Goal: Task Accomplishment & Management: Use online tool/utility

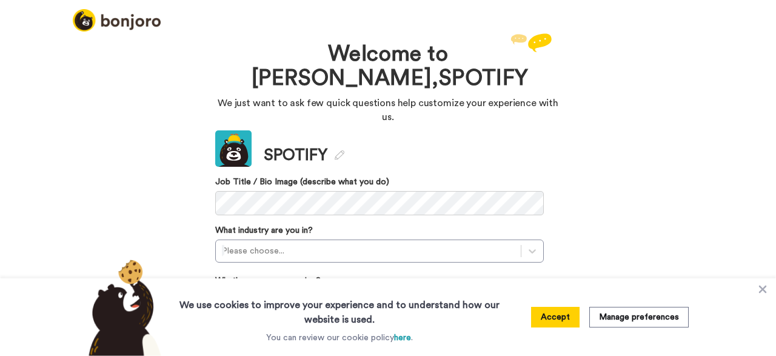
scroll to position [62, 0]
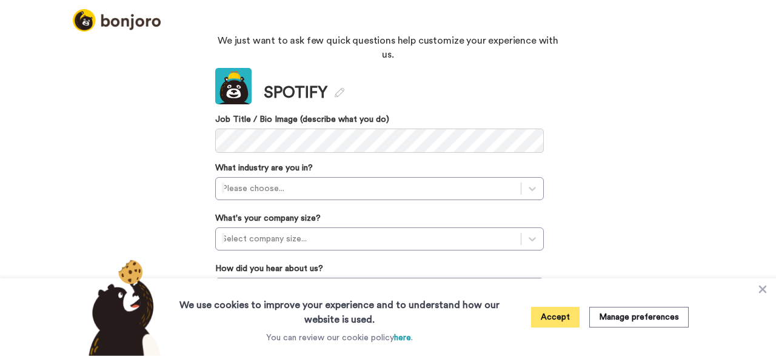
click at [546, 310] on button "Accept" at bounding box center [555, 317] width 49 height 21
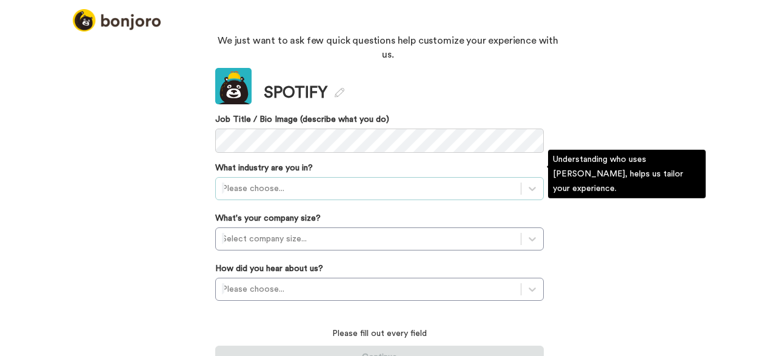
click at [463, 180] on div "Please choose..." at bounding box center [379, 188] width 329 height 23
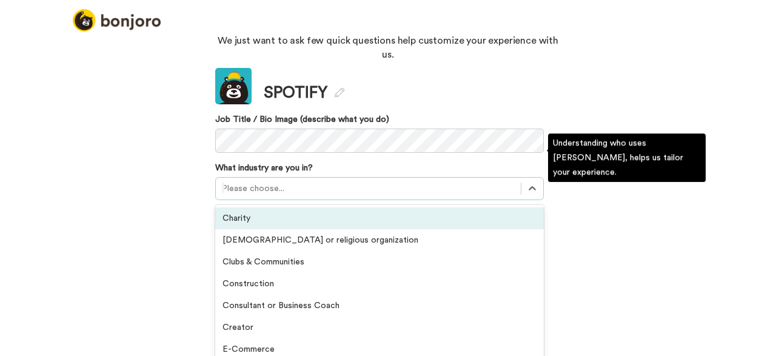
scroll to position [79, 0]
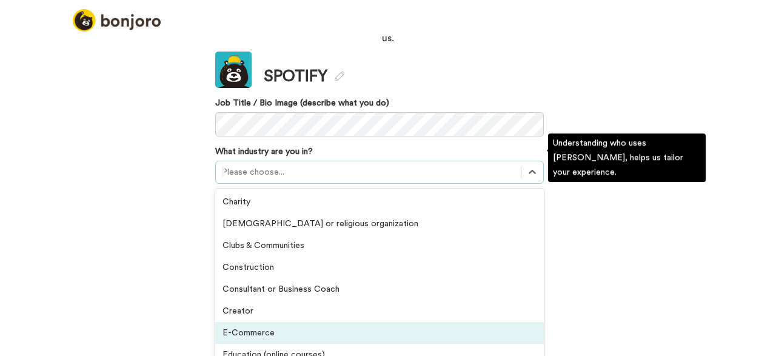
click at [350, 322] on div "E-Commerce" at bounding box center [379, 333] width 329 height 22
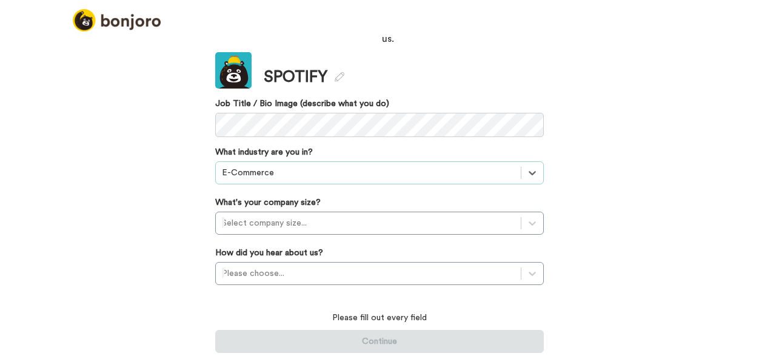
scroll to position [62, 0]
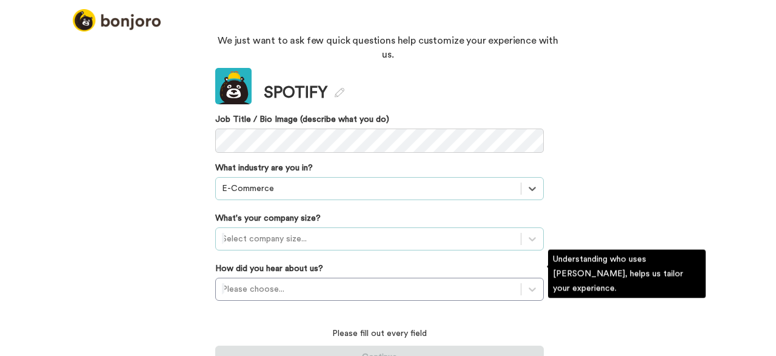
click at [357, 233] on div "Select company size..." at bounding box center [368, 238] width 305 height 19
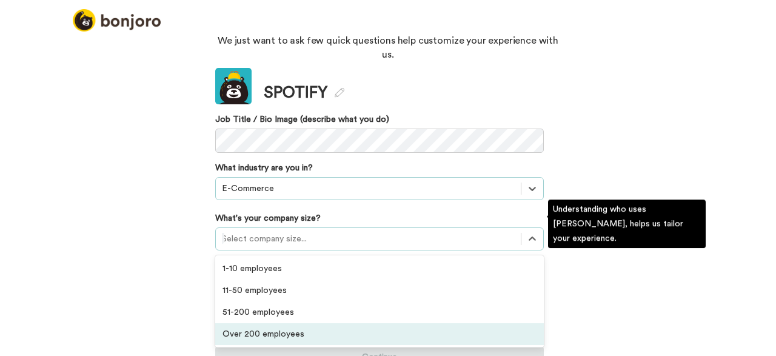
click at [318, 323] on div "Over 200 employees" at bounding box center [379, 334] width 329 height 22
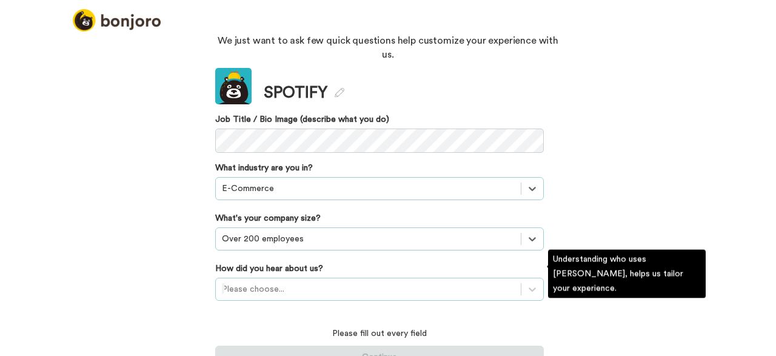
click at [306, 278] on div "Please choose..." at bounding box center [379, 289] width 329 height 23
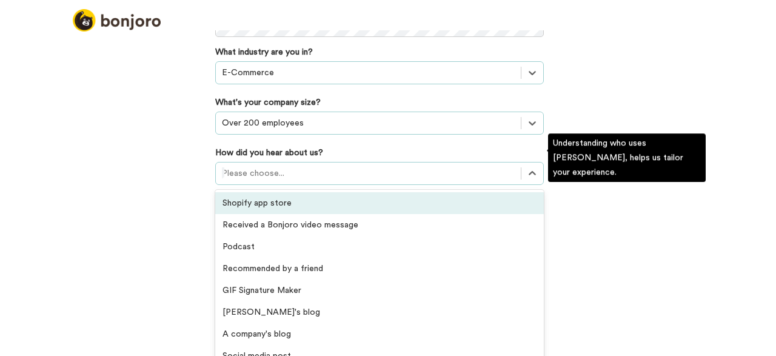
click at [269, 193] on div "Shopify app store" at bounding box center [379, 203] width 329 height 22
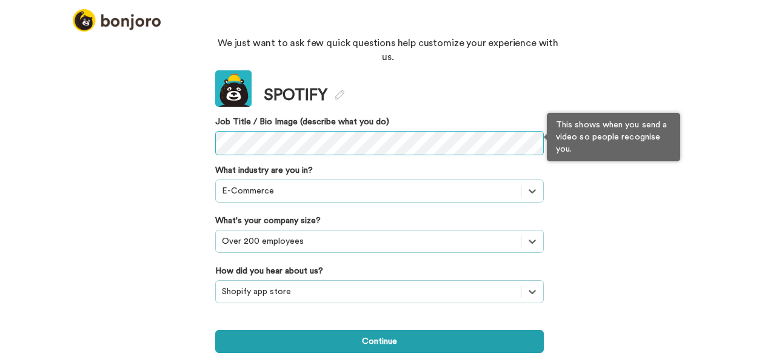
scroll to position [44, 0]
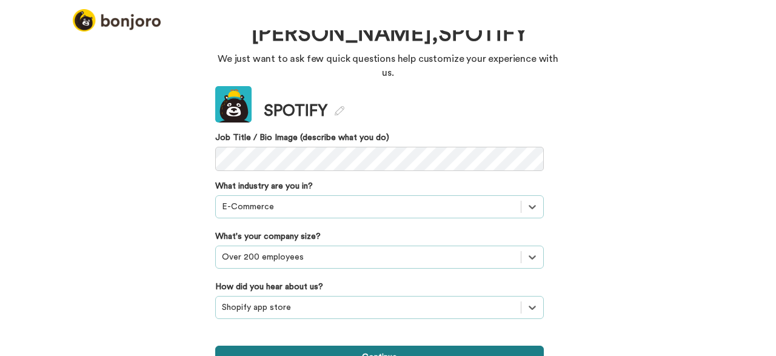
click at [335, 346] on button "Continue" at bounding box center [379, 357] width 329 height 23
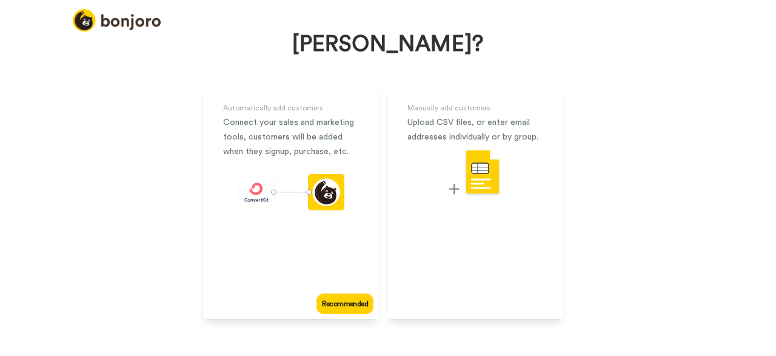
scroll to position [102, 0]
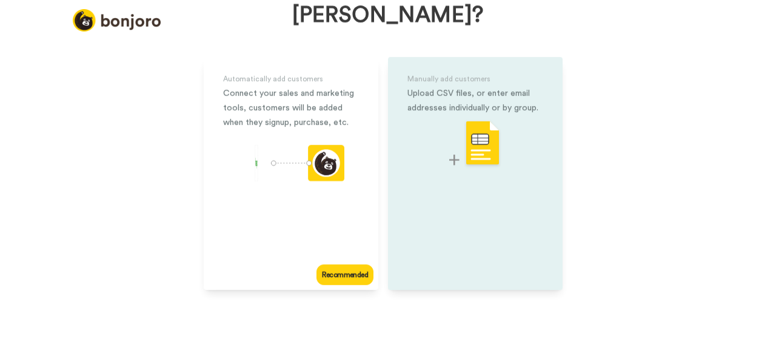
scroll to position [82, 0]
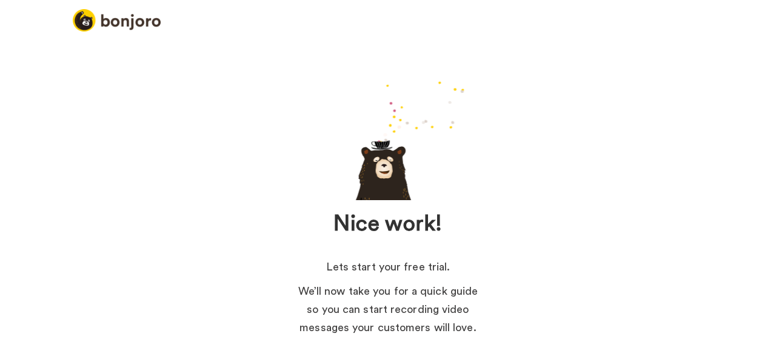
drag, startPoint x: 728, startPoint y: 85, endPoint x: 740, endPoint y: 123, distance: 40.1
click at [740, 121] on div "Nice work! Lets start your free trial. We’ll now take you for a quick guide so …" at bounding box center [388, 245] width 776 height 430
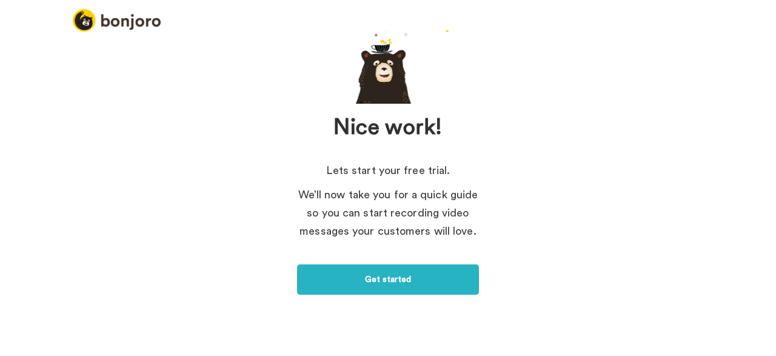
scroll to position [104, 0]
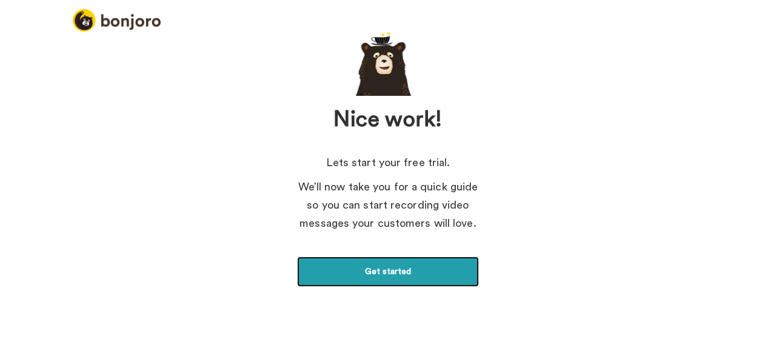
click at [390, 269] on link "Get started" at bounding box center [388, 271] width 182 height 30
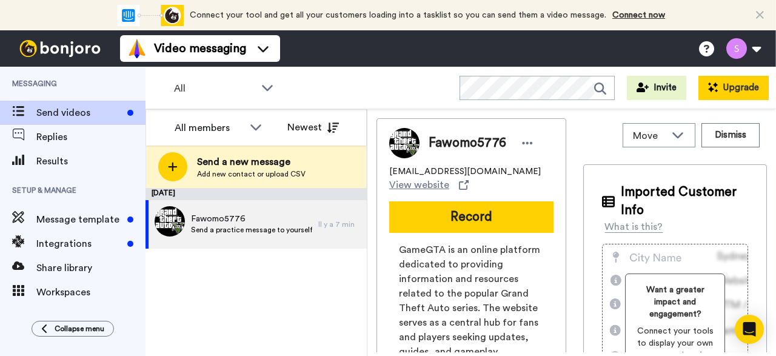
click at [738, 87] on button "Upgrade" at bounding box center [733, 88] width 70 height 24
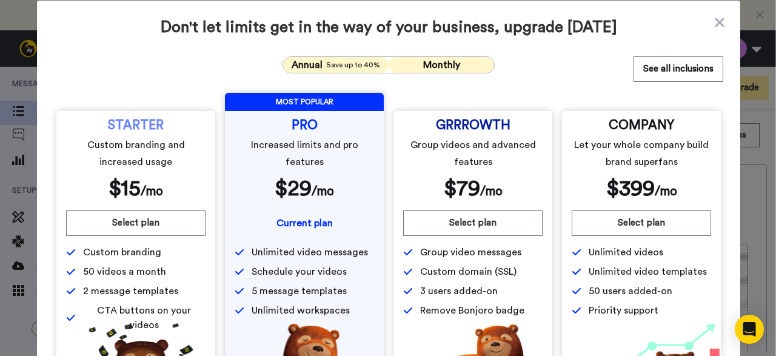
click at [413, 67] on button "Monthly" at bounding box center [441, 65] width 105 height 16
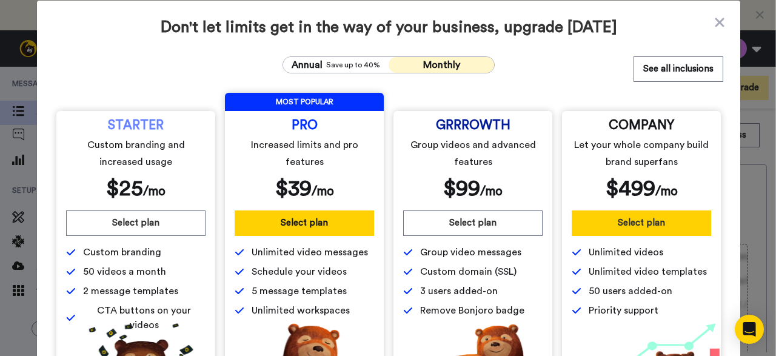
click at [640, 219] on button "Select plan" at bounding box center [641, 222] width 139 height 25
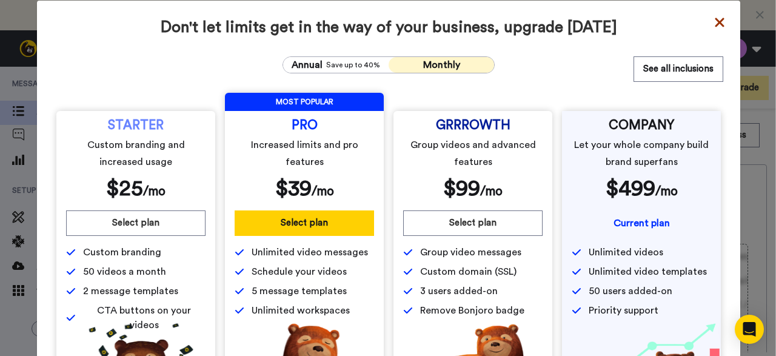
click at [719, 27] on icon at bounding box center [720, 22] width 12 height 15
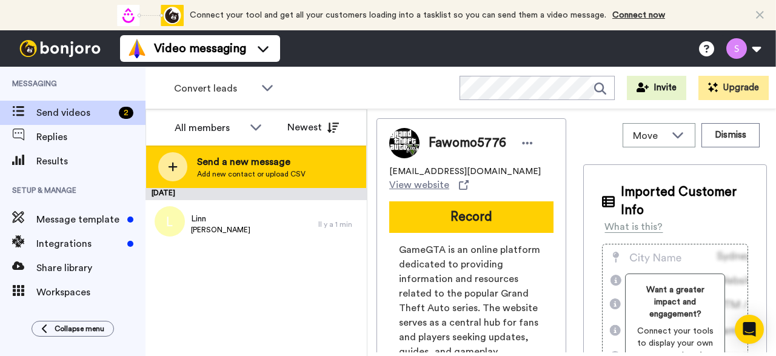
click at [200, 156] on span "Send a new message" at bounding box center [251, 162] width 109 height 15
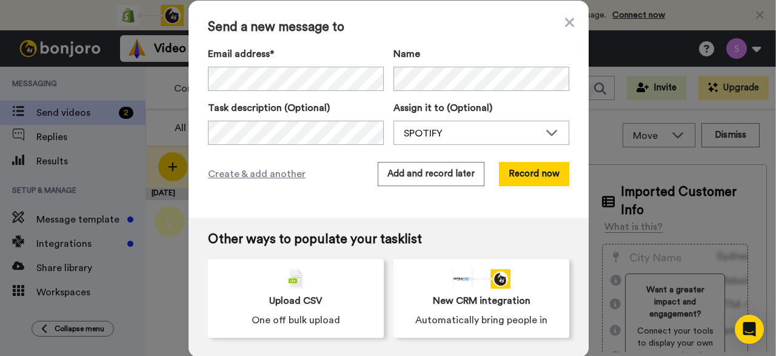
scroll to position [1, 0]
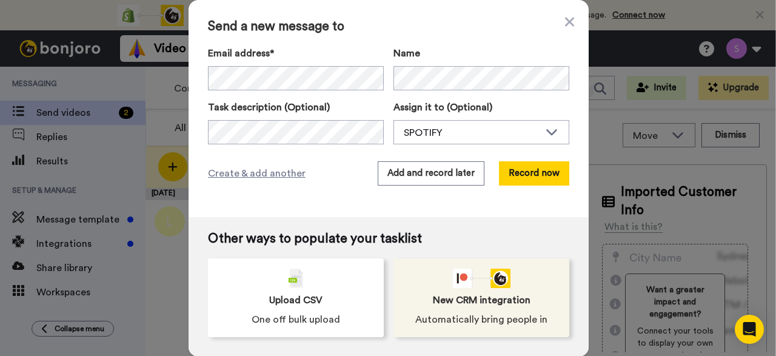
drag, startPoint x: 460, startPoint y: 256, endPoint x: 443, endPoint y: 313, distance: 59.5
click at [437, 355] on div "Send a new message to Email address* Linn <hmidamax@yahoo.fr> Fawomo5776 <fawom…" at bounding box center [388, 178] width 776 height 356
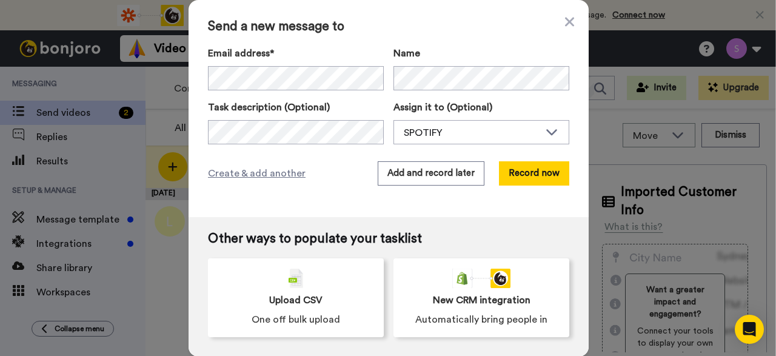
click at [465, 217] on div "Other ways to populate your tasklist Upload CSV One off bulk upload New CRM int…" at bounding box center [389, 286] width 400 height 139
click at [427, 144] on div "SPOTIFY" at bounding box center [481, 133] width 175 height 24
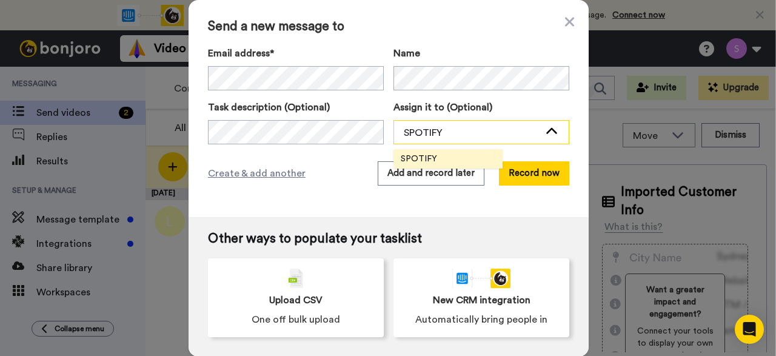
click at [427, 144] on div "SPOTIFY" at bounding box center [481, 133] width 175 height 24
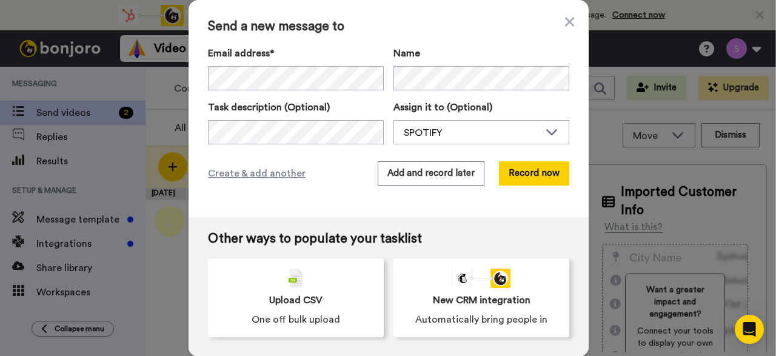
click at [110, 179] on div "Send a new message to Email address* Linn <hmidamax@yahoo.fr> Fawomo5776 <fawom…" at bounding box center [388, 178] width 776 height 356
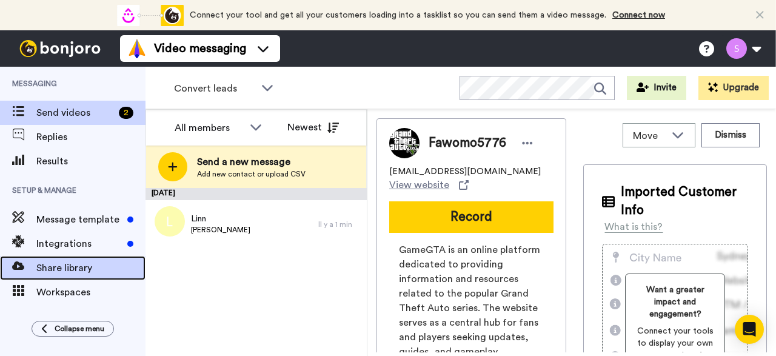
click at [78, 273] on span "Share library" at bounding box center [90, 268] width 109 height 15
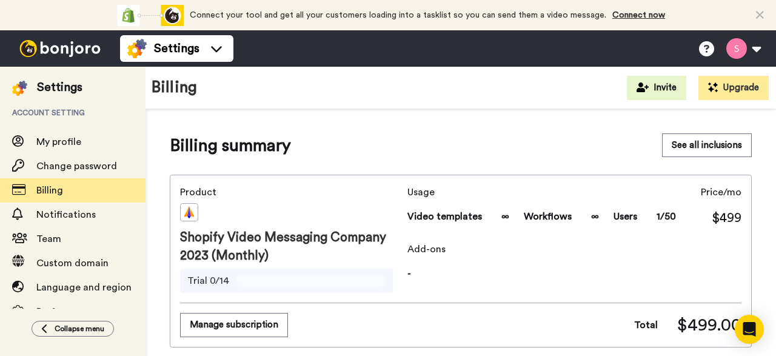
scroll to position [85, 0]
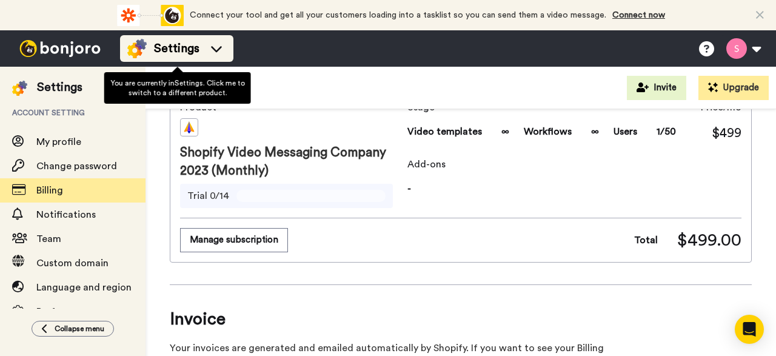
click at [203, 47] on div "Settings" at bounding box center [176, 48] width 99 height 19
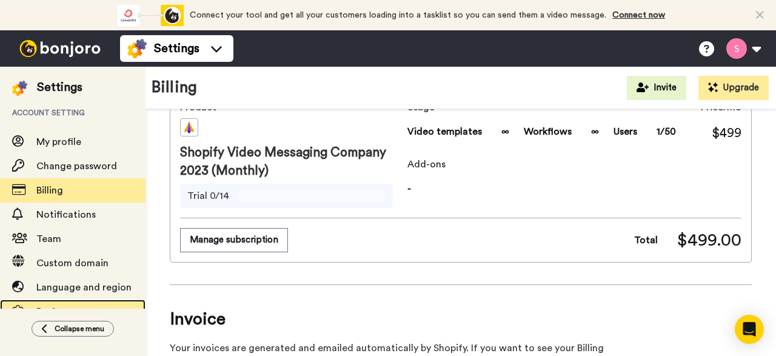
click at [52, 304] on div "Preferences" at bounding box center [73, 311] width 146 height 24
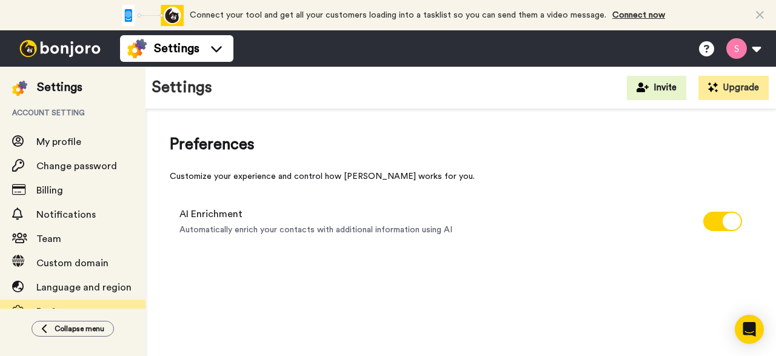
click at [79, 55] on img at bounding box center [60, 48] width 91 height 17
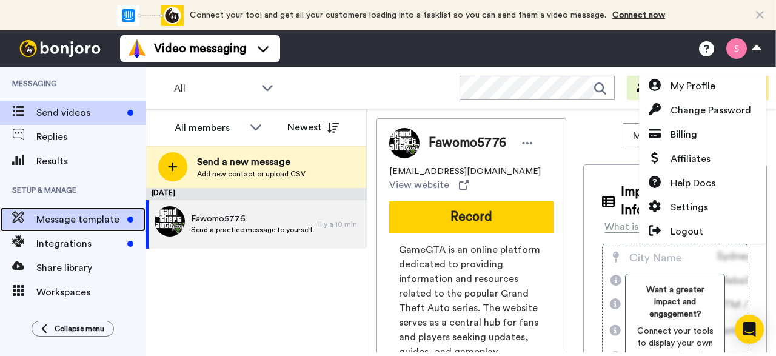
click at [78, 223] on span "Message template" at bounding box center [79, 219] width 86 height 15
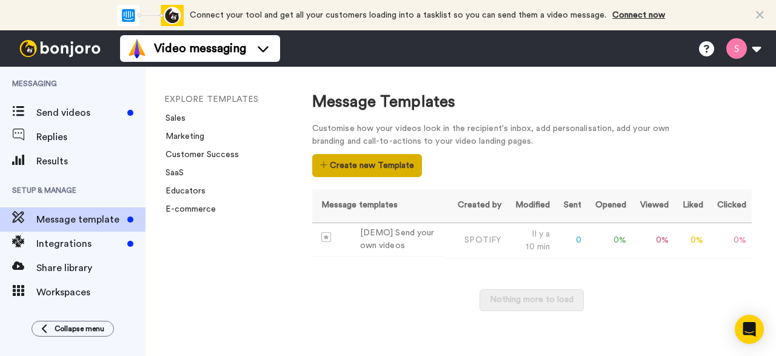
click at [374, 173] on button "Create new Template" at bounding box center [367, 165] width 110 height 23
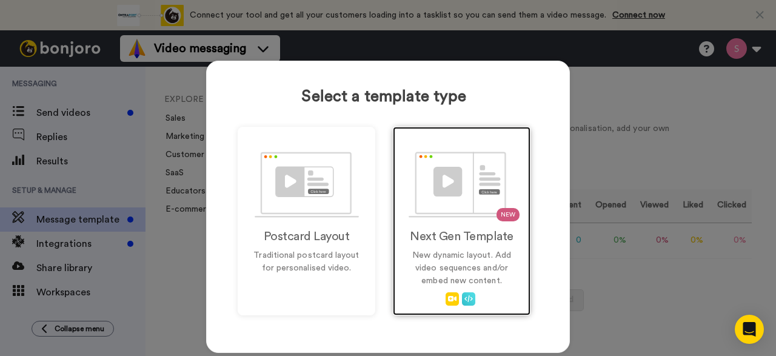
click at [467, 213] on img at bounding box center [462, 185] width 107 height 66
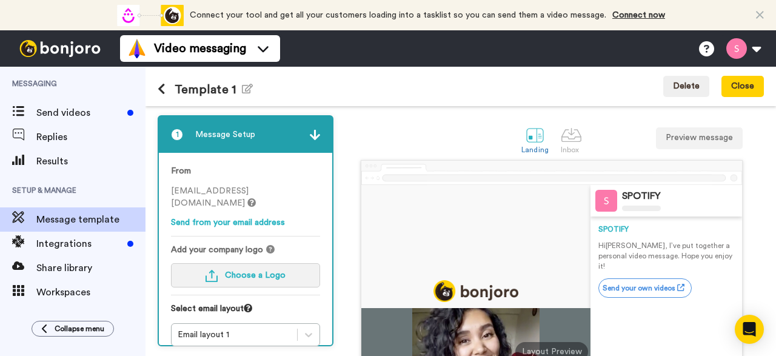
click at [255, 269] on button "Choose a Logo" at bounding box center [245, 275] width 149 height 24
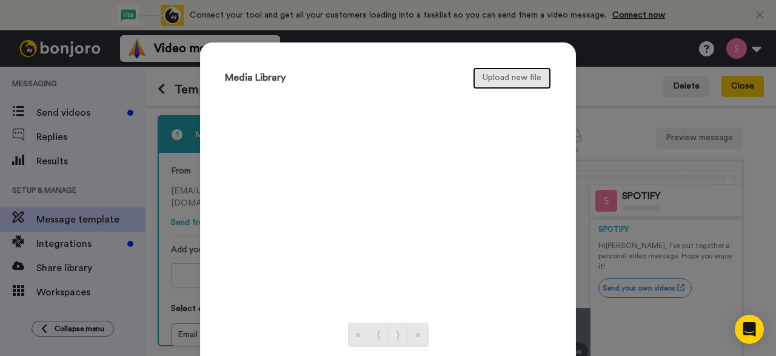
click at [524, 85] on button "Upload new file" at bounding box center [512, 78] width 78 height 22
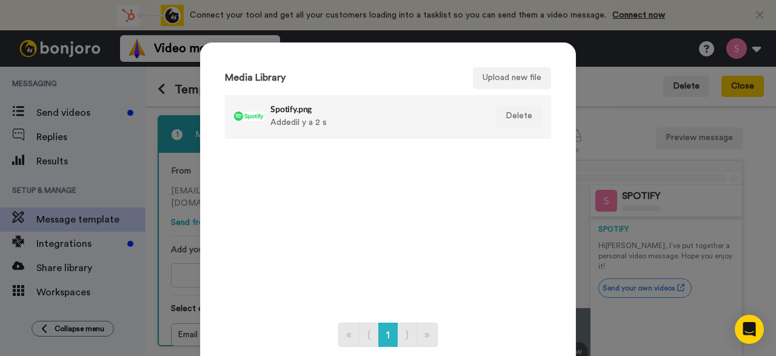
click at [415, 123] on div "Spotify.png Added il y a 2 s" at bounding box center [374, 116] width 209 height 30
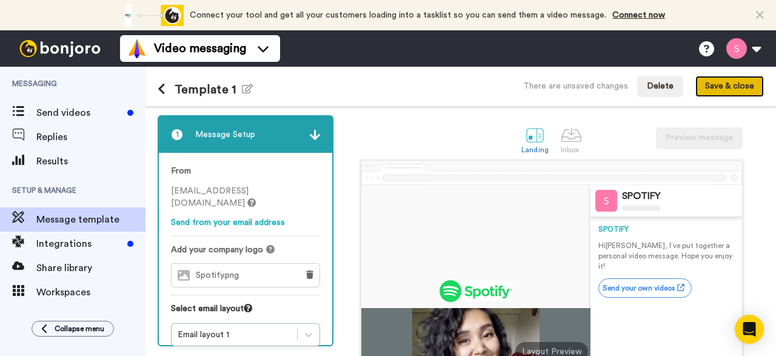
click at [710, 96] on button "Save & close" at bounding box center [729, 87] width 69 height 22
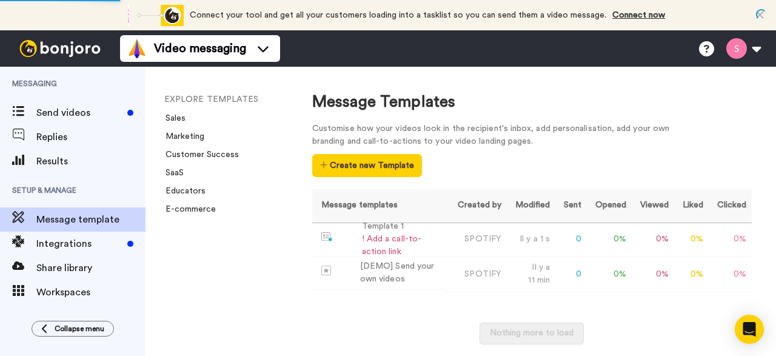
click at [201, 141] on li "Marketing" at bounding box center [246, 136] width 164 height 12
click at [199, 141] on li "Marketing" at bounding box center [246, 136] width 164 height 12
click at [199, 138] on link "Marketing" at bounding box center [181, 136] width 46 height 8
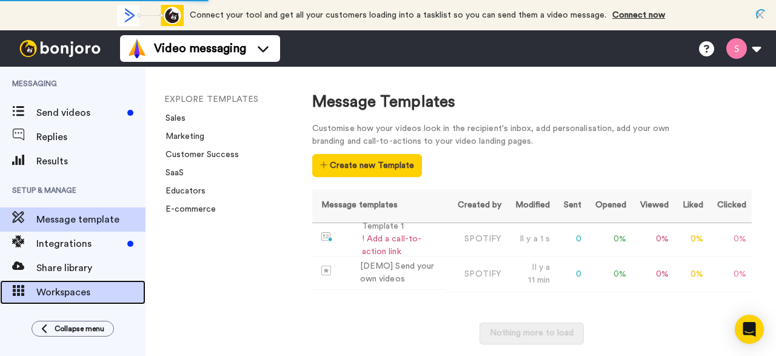
click at [68, 303] on div "Workspaces" at bounding box center [73, 292] width 146 height 24
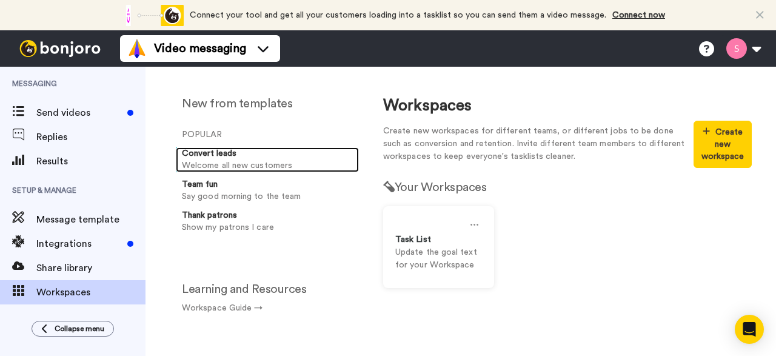
drag, startPoint x: 239, startPoint y: 161, endPoint x: 247, endPoint y: 164, distance: 7.9
click at [239, 161] on p "Welcome all new customers" at bounding box center [268, 165] width 172 height 13
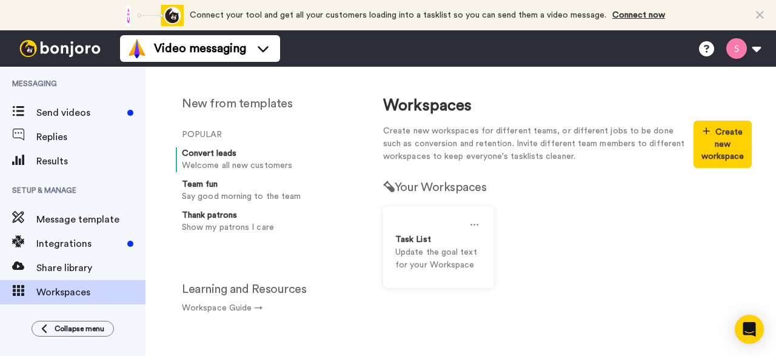
select select "Onboarding"
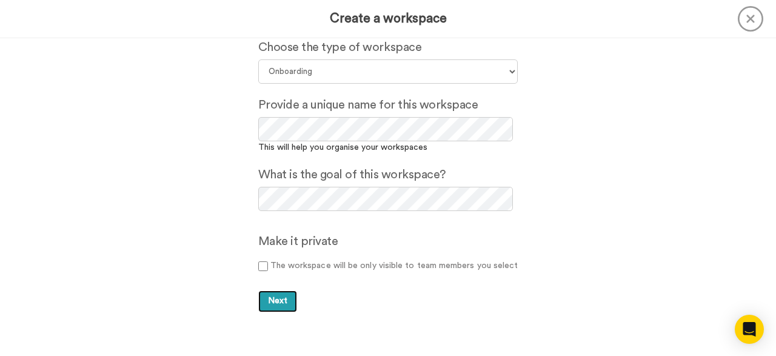
click at [279, 306] on button "Next" at bounding box center [277, 301] width 39 height 22
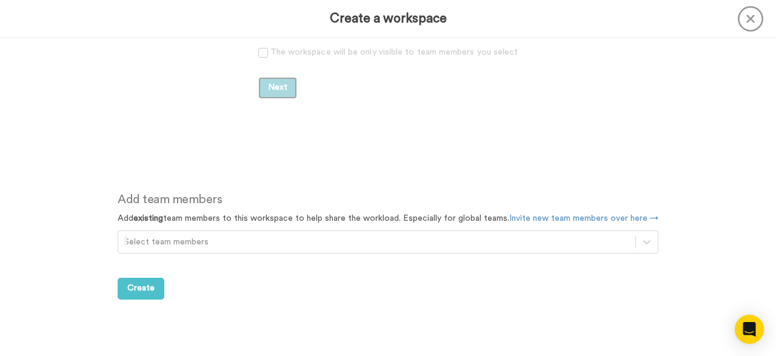
scroll to position [214, 0]
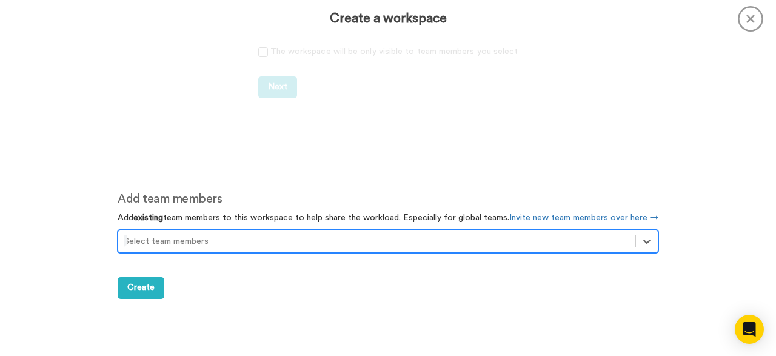
click at [181, 234] on div at bounding box center [376, 241] width 505 height 15
click at [129, 293] on div "Add team members Add existing team members to this workspace to help share the …" at bounding box center [387, 274] width 577 height 189
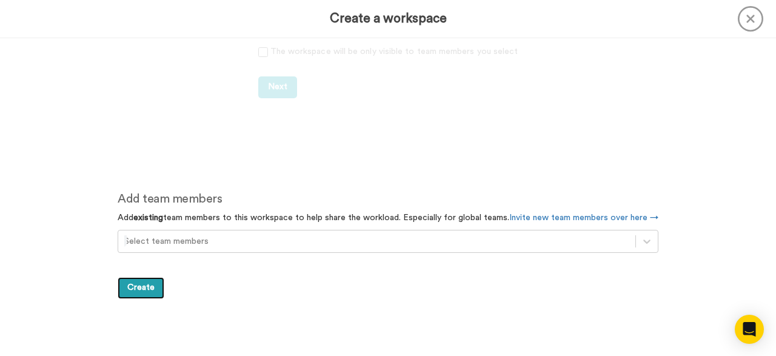
click at [141, 283] on span "Create" at bounding box center [140, 287] width 27 height 8
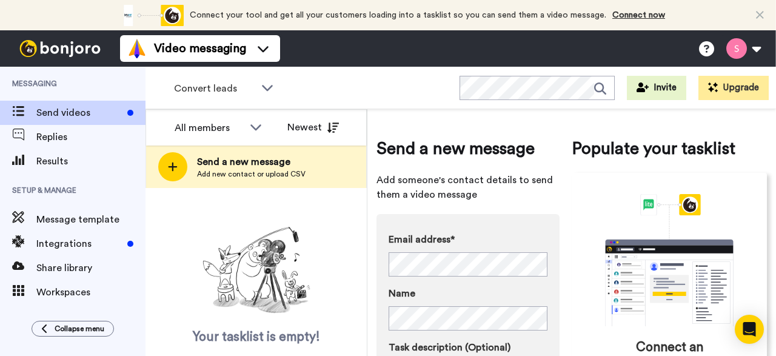
scroll to position [209, 0]
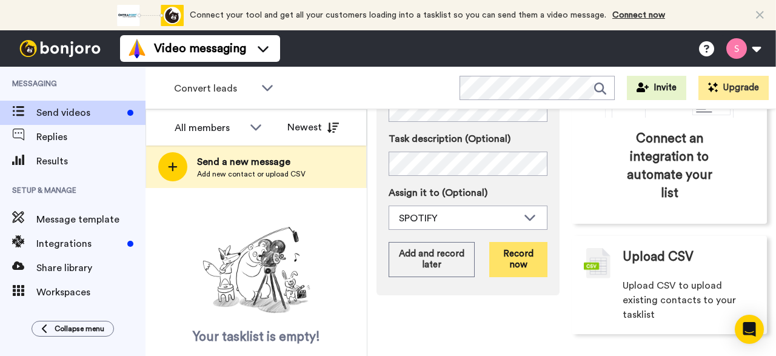
click at [514, 256] on button "Record now" at bounding box center [518, 259] width 58 height 35
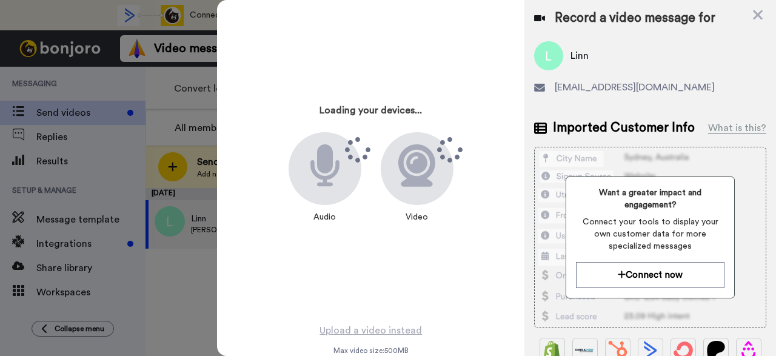
click at [751, 15] on div "Record a video message for" at bounding box center [650, 18] width 232 height 17
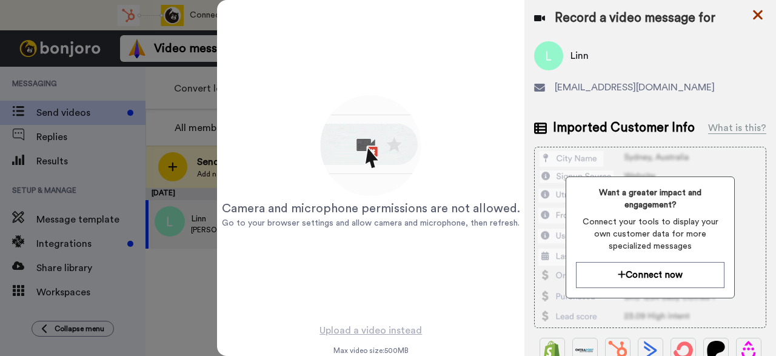
click at [761, 12] on icon at bounding box center [758, 15] width 10 height 10
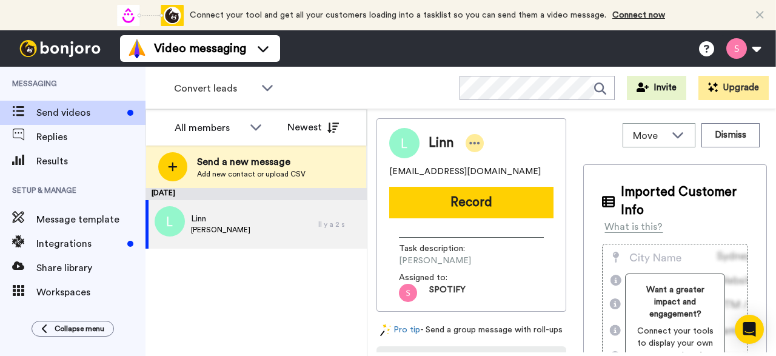
click at [475, 140] on icon at bounding box center [474, 143] width 11 height 12
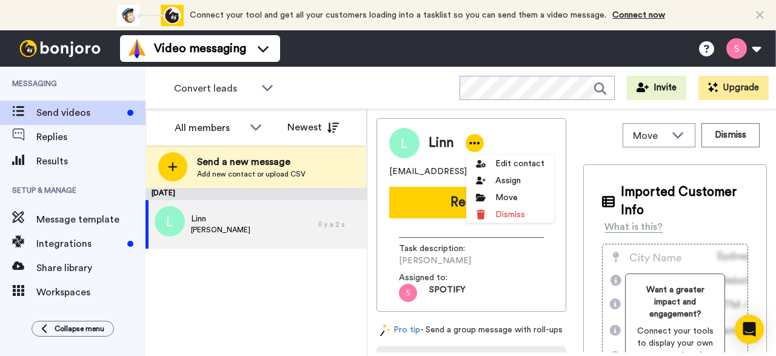
click at [282, 296] on div "October 11 Linn thomas Il y a 2 s" at bounding box center [256, 272] width 221 height 168
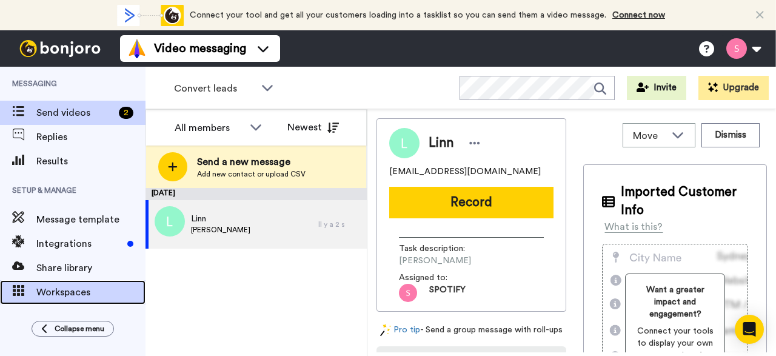
click at [61, 293] on span "Workspaces" at bounding box center [90, 292] width 109 height 15
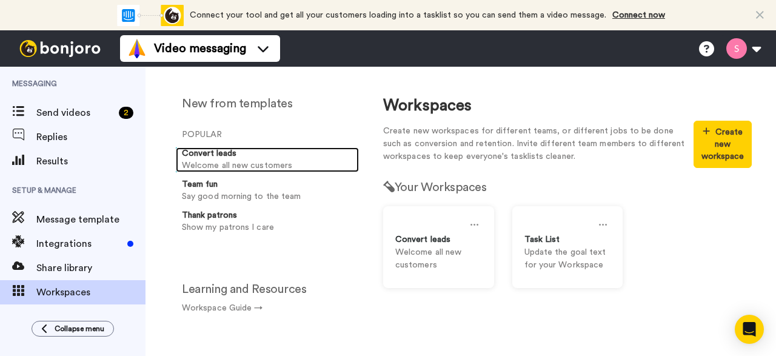
click at [213, 169] on p "Welcome all new customers" at bounding box center [268, 165] width 172 height 13
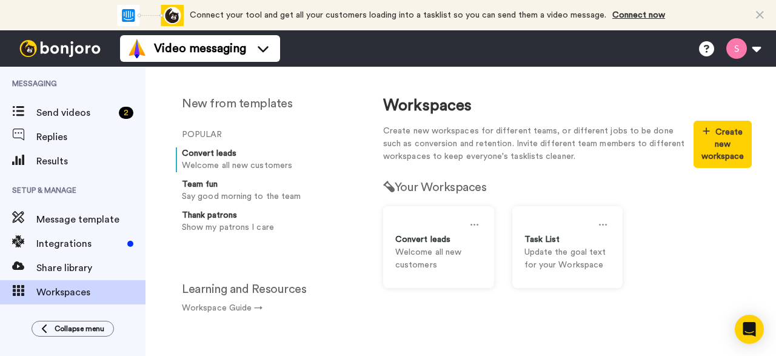
select select "Onboarding"
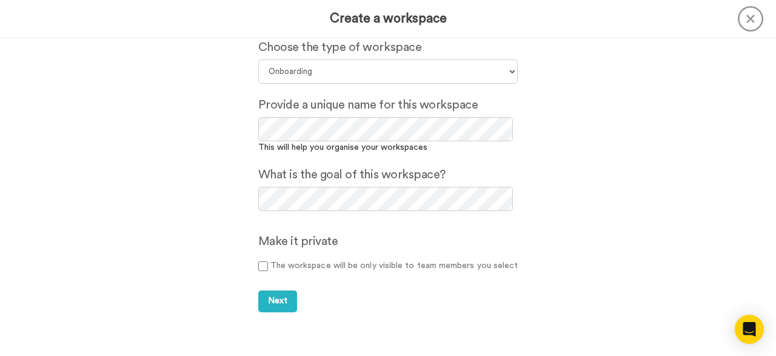
click at [757, 16] on icon at bounding box center [750, 18] width 25 height 25
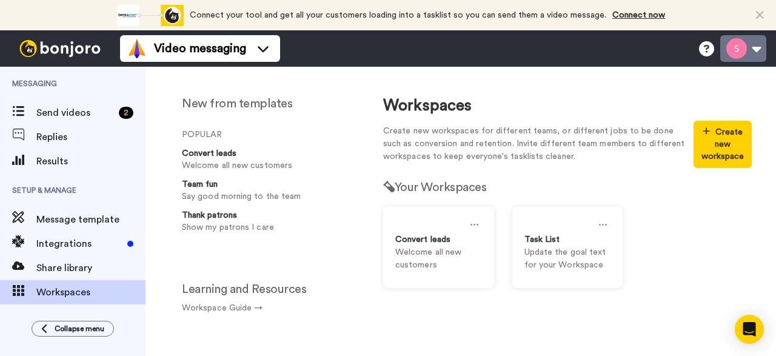
click at [742, 56] on button at bounding box center [743, 48] width 46 height 27
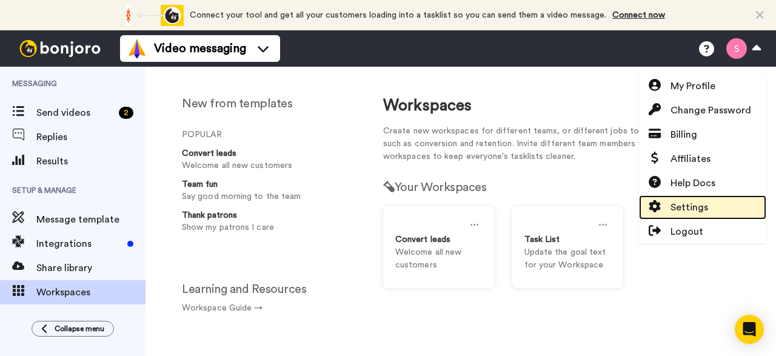
click at [659, 209] on icon at bounding box center [655, 206] width 12 height 12
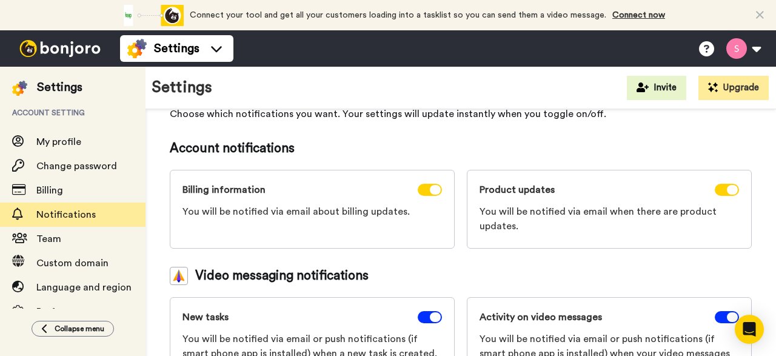
scroll to position [83, 0]
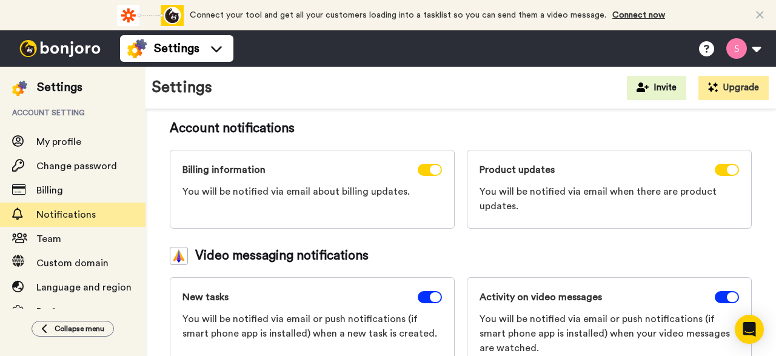
click at [56, 58] on div at bounding box center [60, 48] width 120 height 36
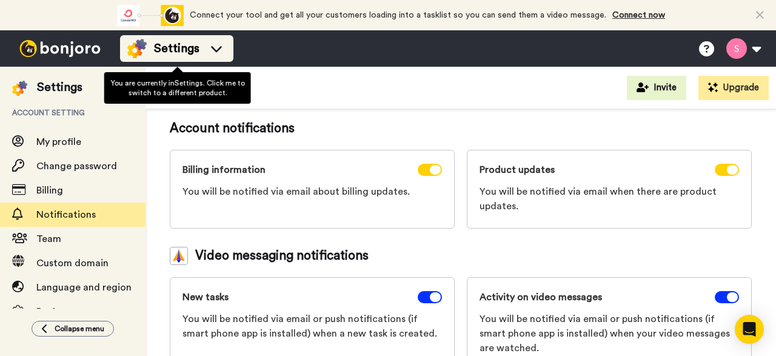
click at [147, 55] on div "Settings" at bounding box center [176, 48] width 99 height 19
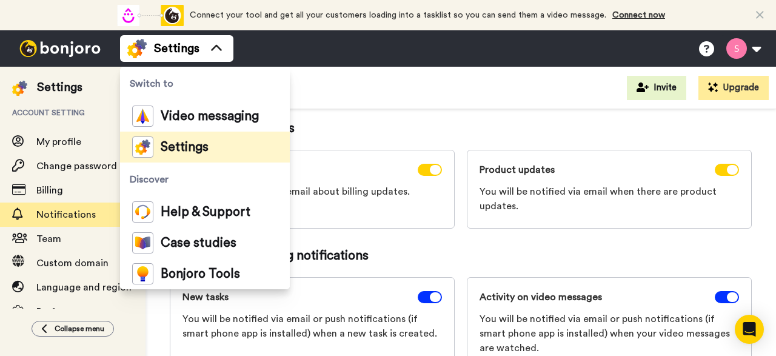
click at [9, 85] on div "Settings" at bounding box center [73, 81] width 146 height 29
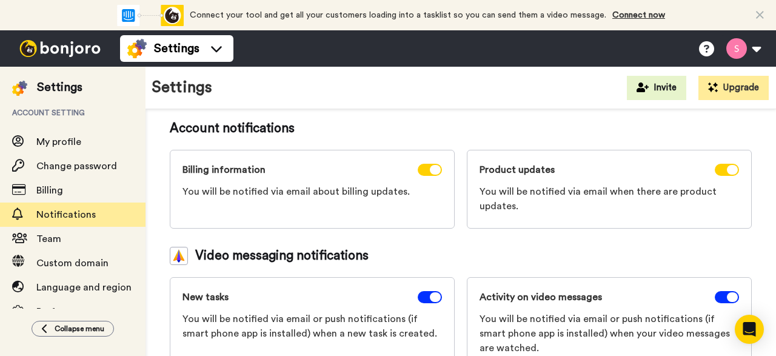
click at [41, 54] on img at bounding box center [60, 48] width 91 height 17
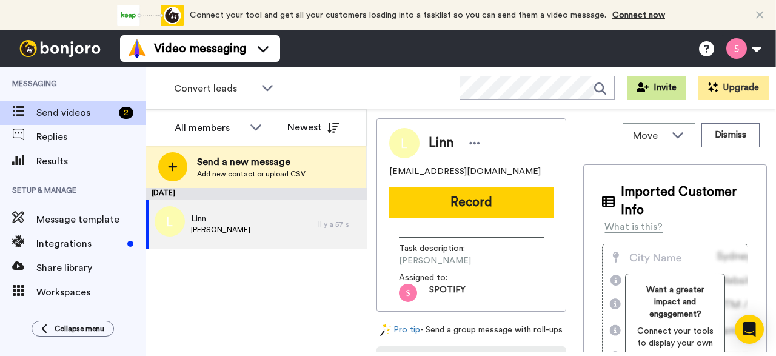
click at [683, 90] on button "Invite" at bounding box center [656, 88] width 59 height 24
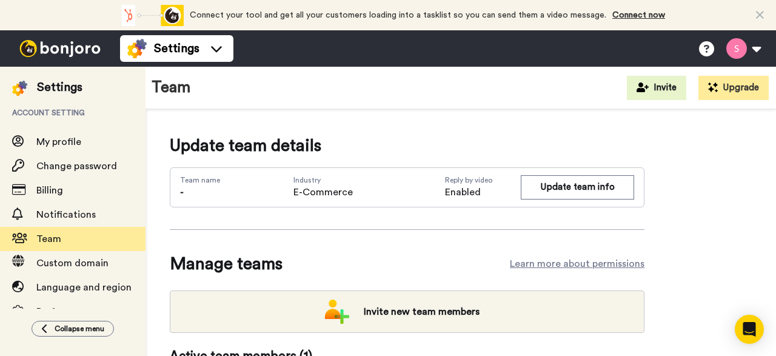
scroll to position [86, 0]
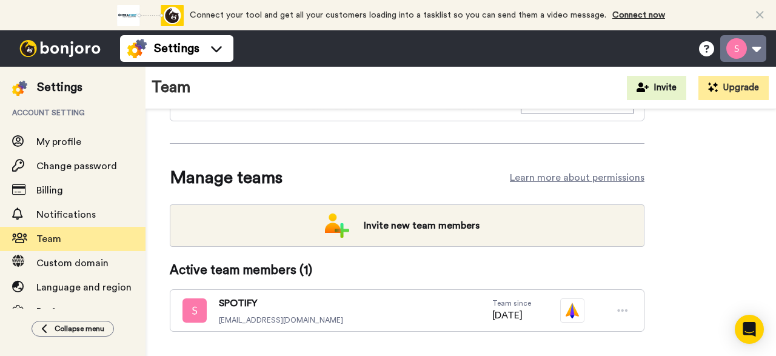
click at [724, 42] on button at bounding box center [743, 48] width 46 height 27
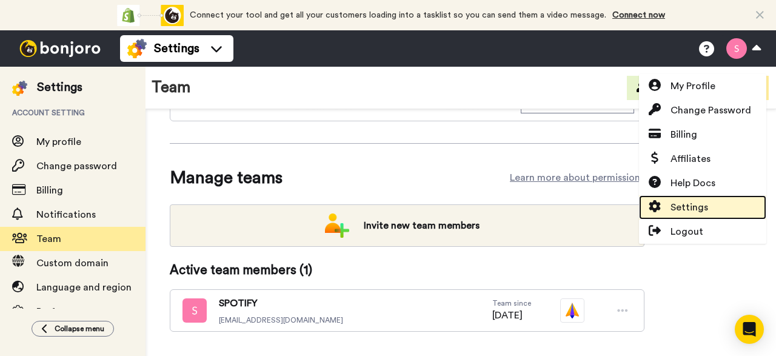
click at [719, 207] on link "Settings" at bounding box center [702, 207] width 127 height 24
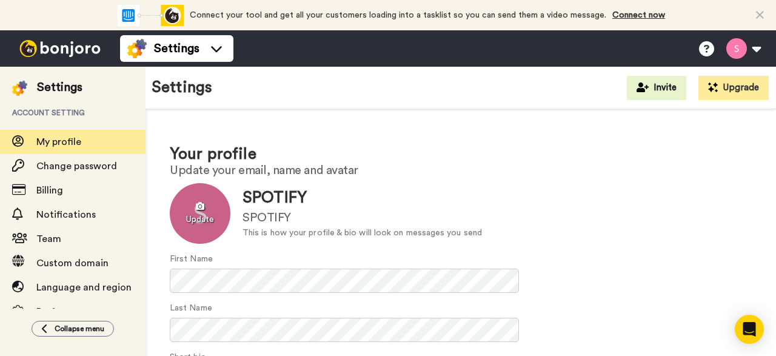
click at [198, 210] on div at bounding box center [200, 213] width 61 height 61
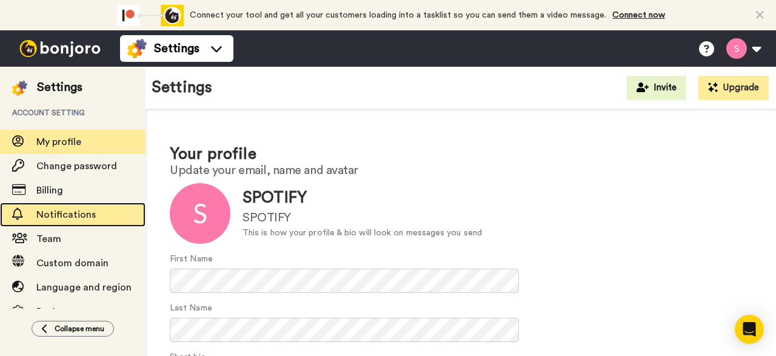
click at [43, 216] on span "Notifications" at bounding box center [65, 215] width 59 height 10
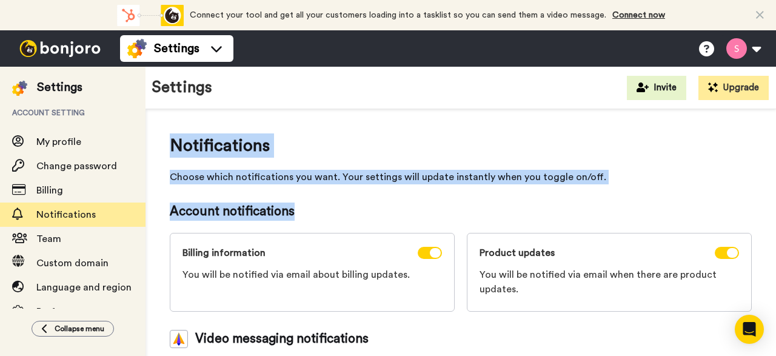
scroll to position [83, 0]
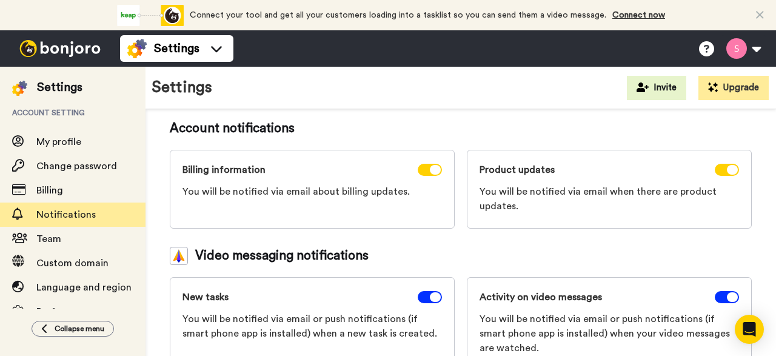
click at [469, 226] on div "Product updates You will be notified via email when there are product updates." at bounding box center [609, 189] width 285 height 79
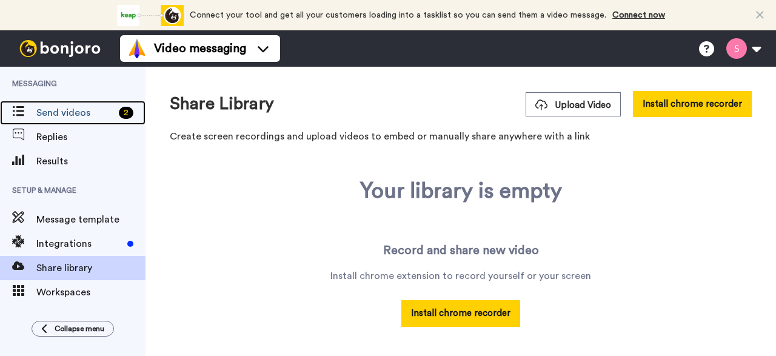
click at [67, 112] on span "Send videos" at bounding box center [75, 112] width 78 height 15
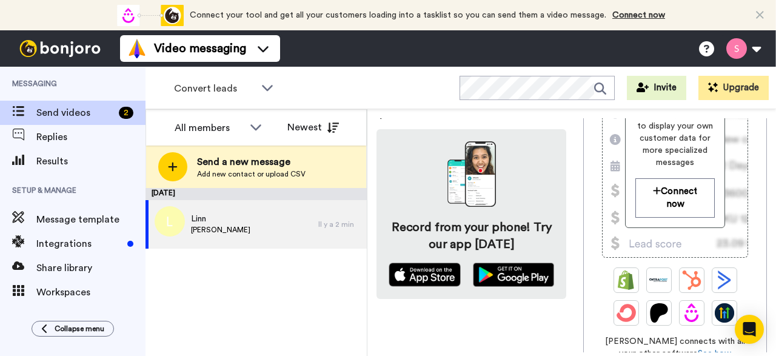
scroll to position [299, 0]
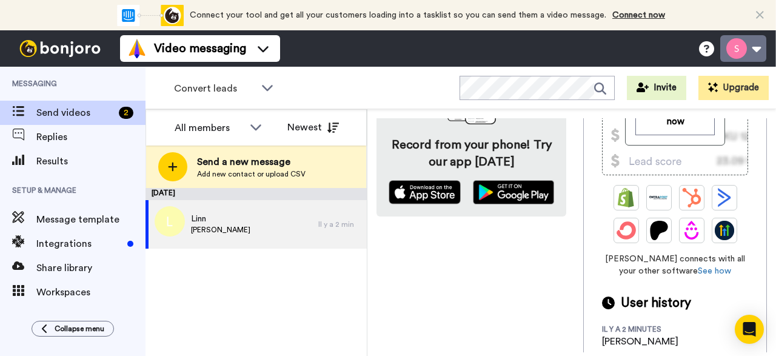
click at [747, 56] on button at bounding box center [743, 48] width 46 height 27
